Goal: Task Accomplishment & Management: Manage account settings

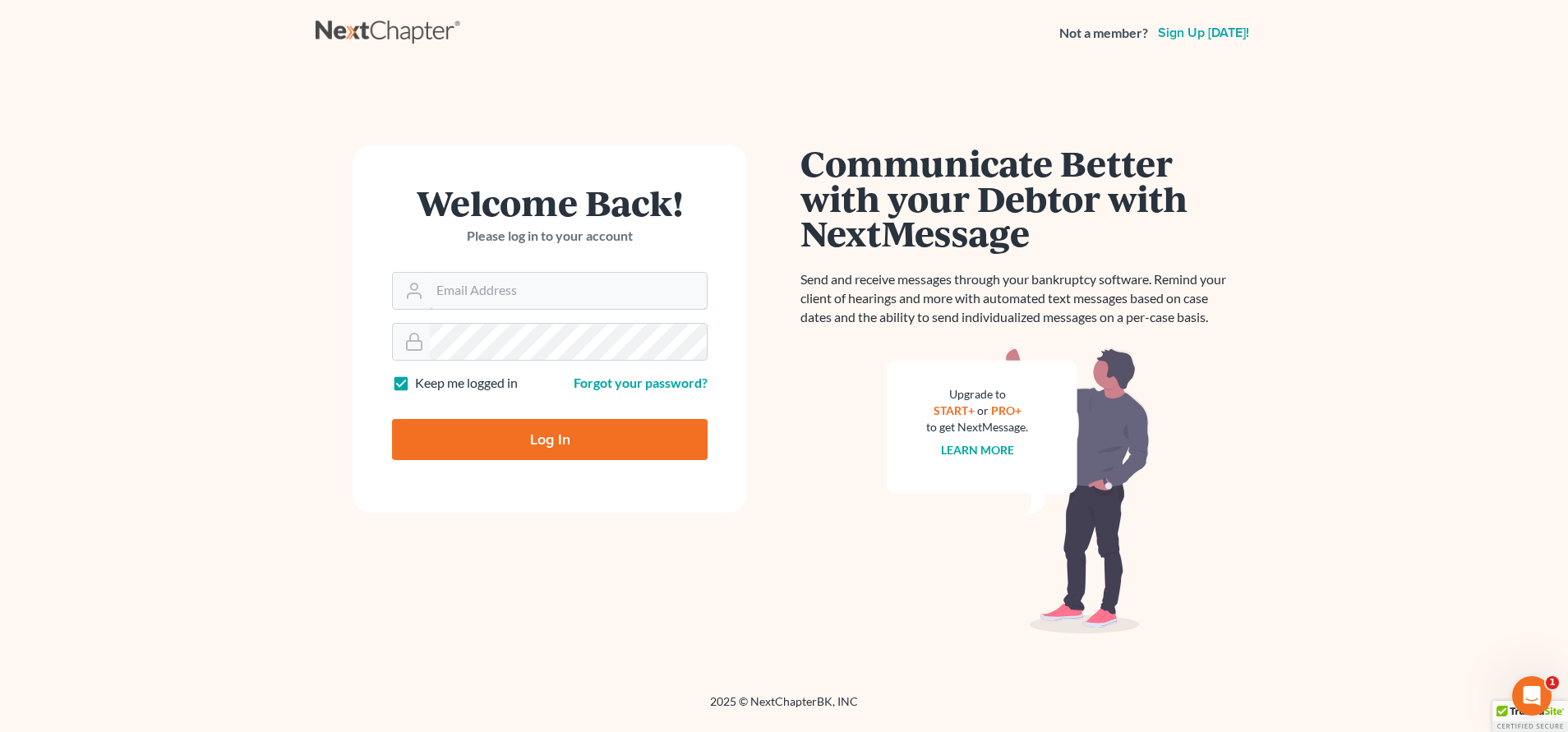
type input "steven@hollandlaw970.com"
click at [510, 443] on input "Log In" at bounding box center [550, 440] width 316 height 41
type input "Thinking..."
